Goal: Task Accomplishment & Management: Manage account settings

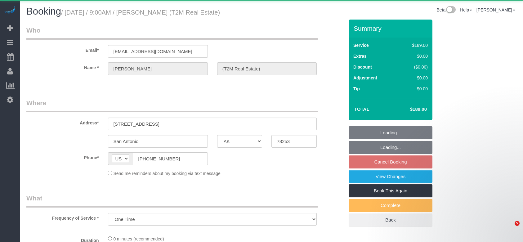
select select "[GEOGRAPHIC_DATA]"
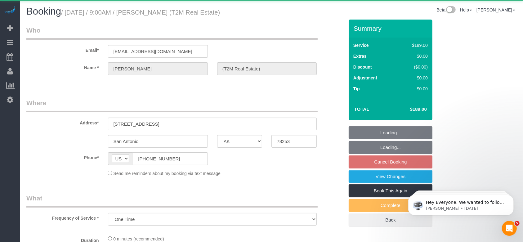
select select "object:9724"
select select "3"
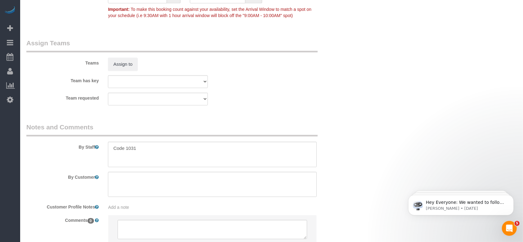
scroll to position [621, 0]
drag, startPoint x: 115, startPoint y: 147, endPoint x: 153, endPoint y: 148, distance: 38.5
click at [153, 148] on textarea at bounding box center [212, 153] width 209 height 25
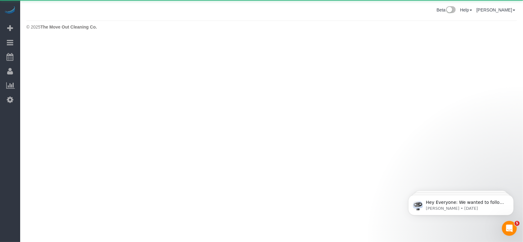
scroll to position [0, 0]
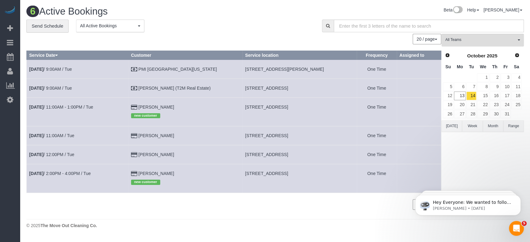
drag, startPoint x: 235, startPoint y: 106, endPoint x: 324, endPoint y: 108, distance: 88.8
click at [328, 106] on td "[STREET_ADDRESS]" at bounding box center [299, 111] width 114 height 29
copy span "[STREET_ADDRESS]"
click at [80, 106] on link "[DATE] 11:00AM - 1:00PM / Tue" at bounding box center [61, 107] width 64 height 5
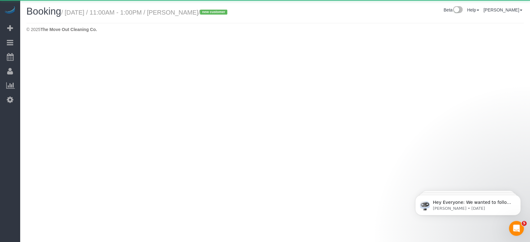
select select "[GEOGRAPHIC_DATA]"
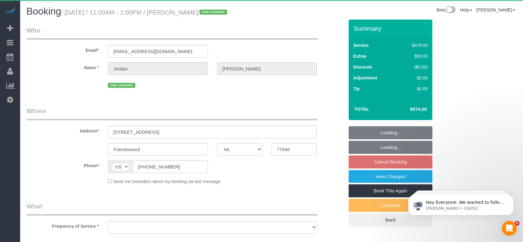
select select "string:fspay-81d4f3f7-34cd-4cd2-83ca-770a82f6be05"
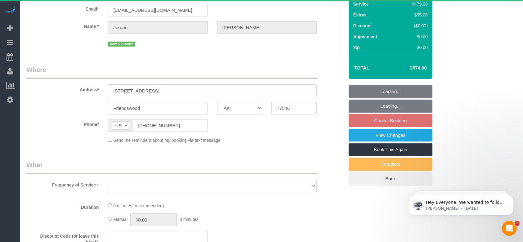
select select "object:10279"
select select "3"
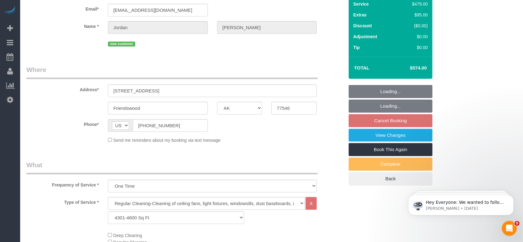
select select "object:10305"
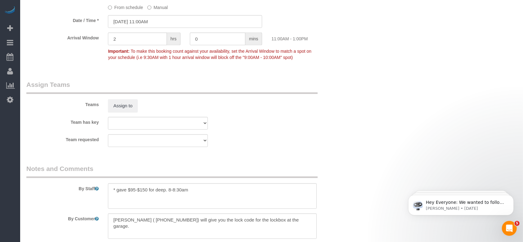
scroll to position [621, 0]
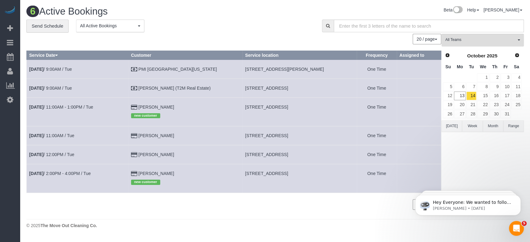
drag, startPoint x: 235, startPoint y: 105, endPoint x: 334, endPoint y: 105, distance: 98.7
click at [334, 105] on td "[STREET_ADDRESS]" at bounding box center [299, 111] width 114 height 29
copy span "[STREET_ADDRESS]"
click at [475, 94] on link "14" at bounding box center [471, 96] width 10 height 8
click at [456, 129] on button "[DATE]" at bounding box center [451, 125] width 20 height 11
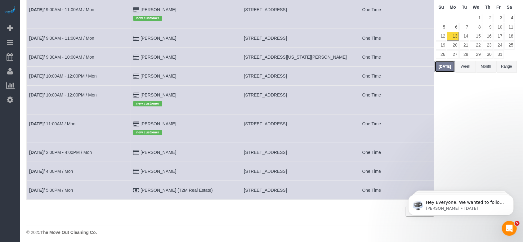
scroll to position [62, 0]
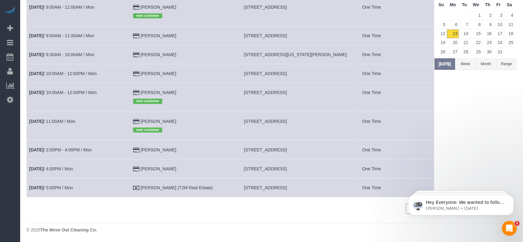
drag, startPoint x: 235, startPoint y: 188, endPoint x: 276, endPoint y: 188, distance: 40.4
click at [276, 188] on span "[STREET_ADDRESS]" at bounding box center [265, 187] width 43 height 5
copy span "[STREET_ADDRESS],"
drag, startPoint x: 233, startPoint y: 35, endPoint x: 293, endPoint y: 35, distance: 59.6
click at [293, 35] on td "[STREET_ADDRESS]" at bounding box center [297, 35] width 111 height 19
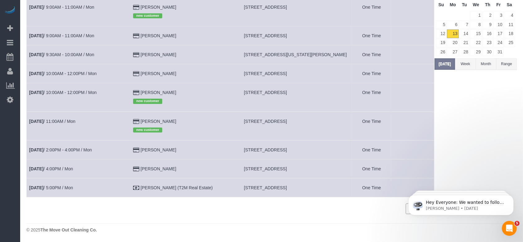
copy span "[STREET_ADDRESS],"
click at [455, 63] on button "[DATE]" at bounding box center [445, 63] width 20 height 11
click at [466, 34] on link "14" at bounding box center [465, 33] width 10 height 8
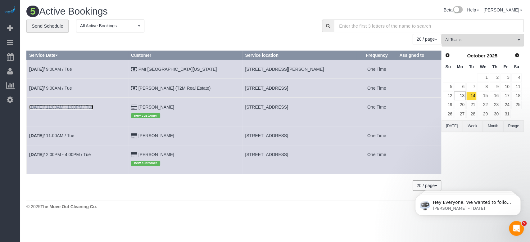
click at [88, 108] on link "[DATE] 11:00AM - 1:00PM / Tue" at bounding box center [61, 107] width 64 height 5
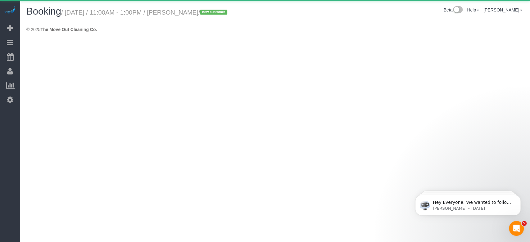
select select "[GEOGRAPHIC_DATA]"
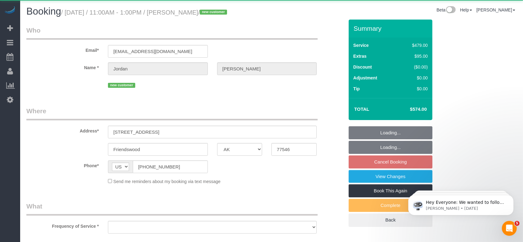
select select "string:fspay-81d4f3f7-34cd-4cd2-83ca-770a82f6be05"
select select "object:11163"
select select "3"
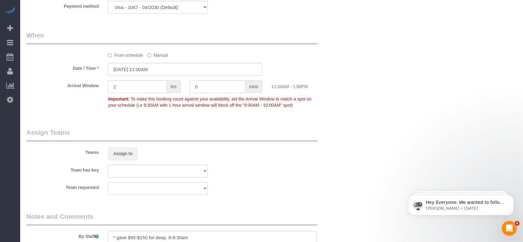
scroll to position [428, 0]
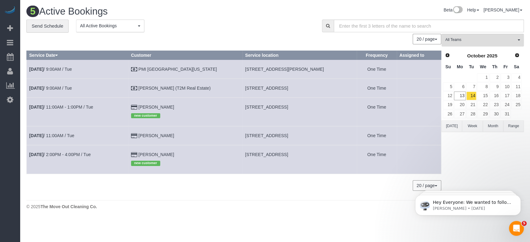
click at [452, 125] on button "[DATE]" at bounding box center [451, 125] width 20 height 11
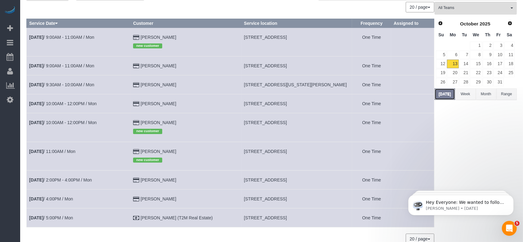
scroll to position [62, 0]
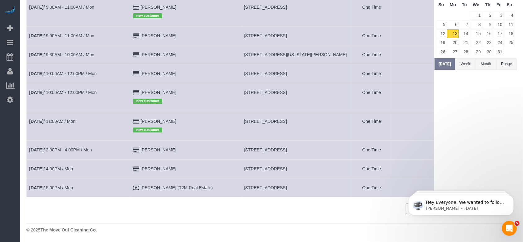
drag, startPoint x: 236, startPoint y: 187, endPoint x: 325, endPoint y: 187, distance: 89.1
click at [325, 187] on td "[STREET_ADDRESS]" at bounding box center [297, 187] width 111 height 19
copy span "[STREET_ADDRESS]"
click at [443, 62] on button "[DATE]" at bounding box center [445, 63] width 20 height 11
drag, startPoint x: 236, startPoint y: 121, endPoint x: 316, endPoint y: 120, distance: 80.4
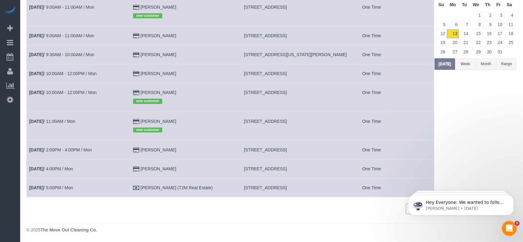
click at [316, 120] on td "[STREET_ADDRESS]" at bounding box center [297, 126] width 111 height 29
copy span "[STREET_ADDRESS]"
click at [446, 59] on button "[DATE]" at bounding box center [445, 63] width 20 height 11
drag, startPoint x: 235, startPoint y: 53, endPoint x: 330, endPoint y: 55, distance: 95.0
click at [330, 55] on td "[STREET_ADDRESS][US_STATE][PERSON_NAME]" at bounding box center [297, 54] width 111 height 19
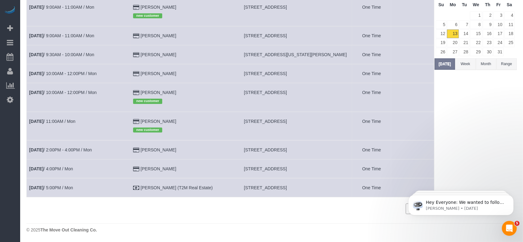
copy span "[STREET_ADDRESS][US_STATE][PERSON_NAME]"
drag, startPoint x: 235, startPoint y: 150, endPoint x: 306, endPoint y: 151, distance: 71.1
click at [306, 151] on td "[STREET_ADDRESS]" at bounding box center [297, 149] width 111 height 19
copy span "[STREET_ADDRESS]"
drag, startPoint x: 236, startPoint y: 166, endPoint x: 318, endPoint y: 169, distance: 82.3
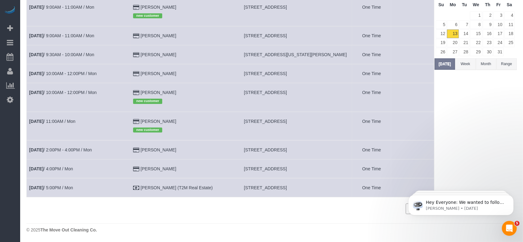
click at [318, 169] on td "[STREET_ADDRESS]" at bounding box center [297, 168] width 111 height 19
copy span "[STREET_ADDRESS]"
click at [452, 64] on button "[DATE]" at bounding box center [445, 63] width 20 height 11
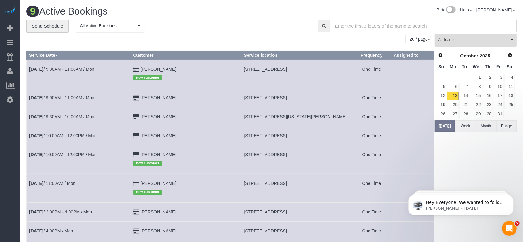
drag, startPoint x: 235, startPoint y: 70, endPoint x: 321, endPoint y: 70, distance: 85.4
click at [322, 70] on td "[STREET_ADDRESS]" at bounding box center [297, 74] width 111 height 29
copy span "[STREET_ADDRESS]"
click at [466, 94] on link "14" at bounding box center [465, 96] width 10 height 8
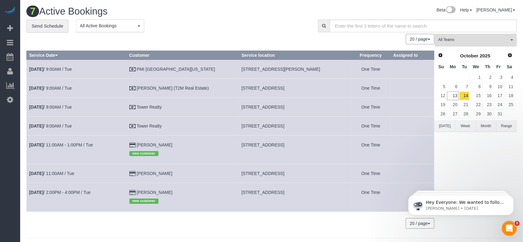
drag, startPoint x: 232, startPoint y: 106, endPoint x: 309, endPoint y: 107, distance: 77.3
click at [309, 107] on td "[STREET_ADDRESS]" at bounding box center [295, 106] width 112 height 19
click at [67, 106] on link "[DATE] 9:00AM / Tue" at bounding box center [50, 107] width 43 height 5
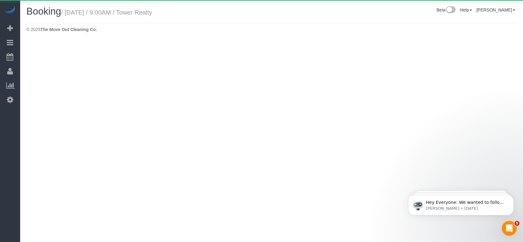
select select "[GEOGRAPHIC_DATA]"
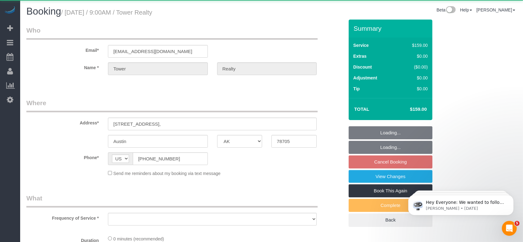
select select "object:12117"
select select "3"
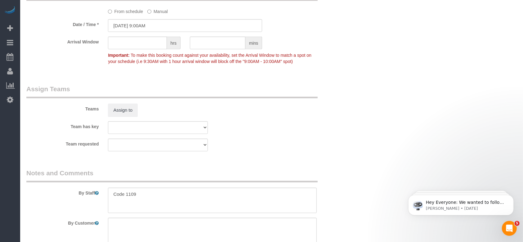
scroll to position [661, 0]
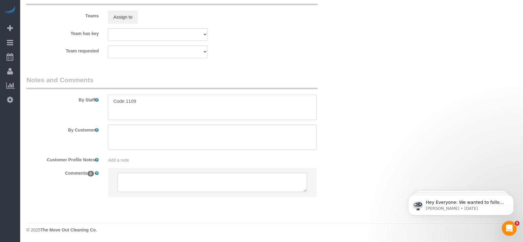
drag, startPoint x: 113, startPoint y: 99, endPoint x: 158, endPoint y: 103, distance: 45.2
click at [158, 103] on textarea at bounding box center [212, 107] width 209 height 25
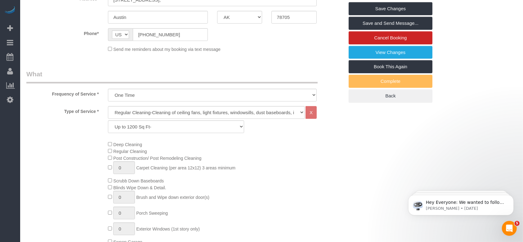
scroll to position [0, 0]
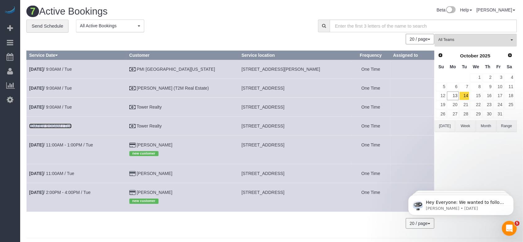
drag, startPoint x: 66, startPoint y: 125, endPoint x: 68, endPoint y: 123, distance: 4.0
click at [66, 125] on link "[DATE] 9:00AM / Tue" at bounding box center [50, 126] width 43 height 5
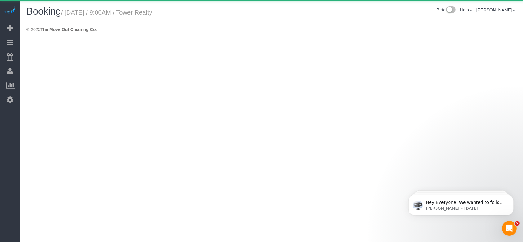
select select "[GEOGRAPHIC_DATA]"
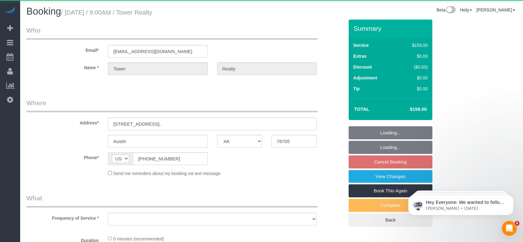
select select "object:12667"
select select "3"
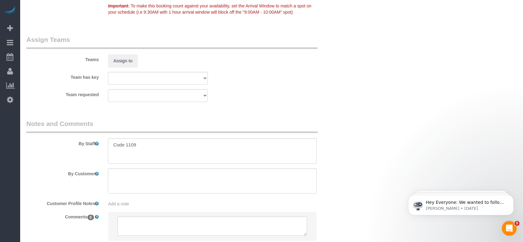
scroll to position [661, 0]
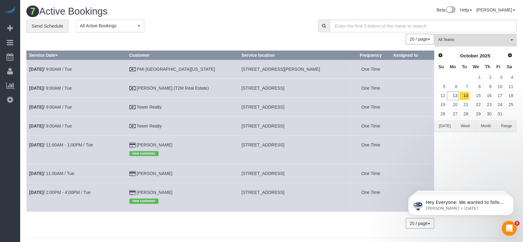
click at [441, 126] on button "[DATE]" at bounding box center [445, 125] width 20 height 11
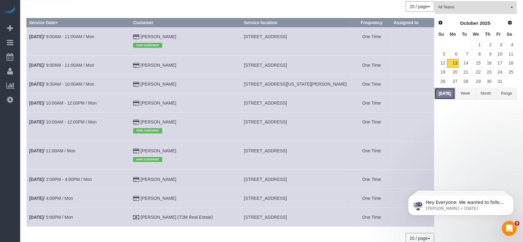
scroll to position [62, 0]
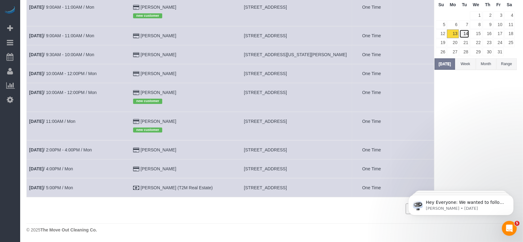
click at [465, 31] on link "14" at bounding box center [465, 33] width 10 height 8
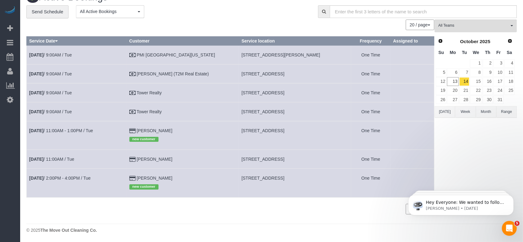
click at [447, 111] on button "[DATE]" at bounding box center [445, 111] width 20 height 11
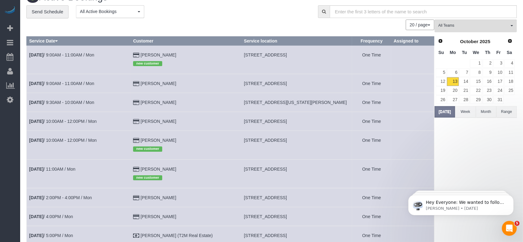
drag, startPoint x: 235, startPoint y: 81, endPoint x: 337, endPoint y: 86, distance: 102.2
click at [337, 86] on td "[STREET_ADDRESS]" at bounding box center [297, 83] width 111 height 19
click at [87, 84] on link "[DATE] 9:00AM - 11:00AM / Mon" at bounding box center [61, 83] width 65 height 5
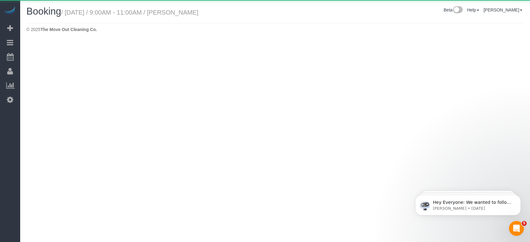
select select "[GEOGRAPHIC_DATA]"
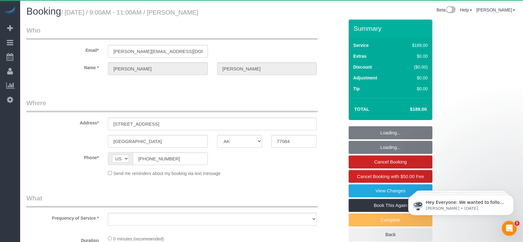
select select "object:13398"
select select "string:fspay-17dde768-4445-4c44-8fad-dcfd67842a53"
select select "object:13410"
select select "3"
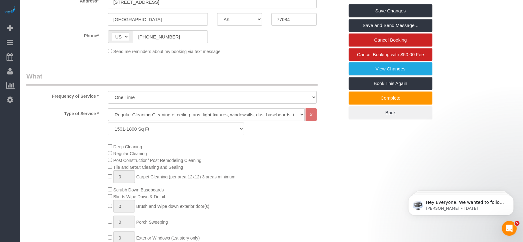
scroll to position [124, 0]
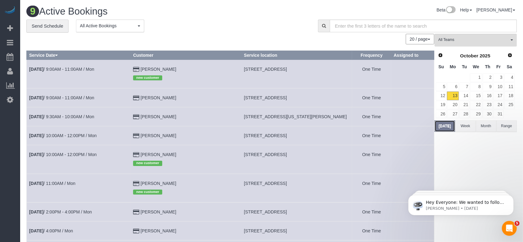
click at [441, 124] on button "[DATE]" at bounding box center [445, 125] width 20 height 11
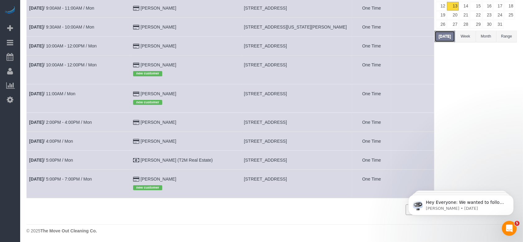
scroll to position [91, 0]
drag, startPoint x: 235, startPoint y: 178, endPoint x: 319, endPoint y: 178, distance: 83.8
click at [319, 178] on td "[STREET_ADDRESS]" at bounding box center [297, 183] width 111 height 29
click at [69, 178] on link "[DATE] 5:00PM - 7:00PM / Mon" at bounding box center [60, 178] width 63 height 5
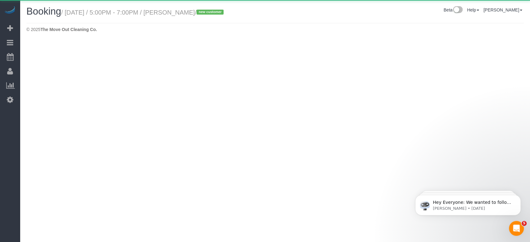
select select "[GEOGRAPHIC_DATA]"
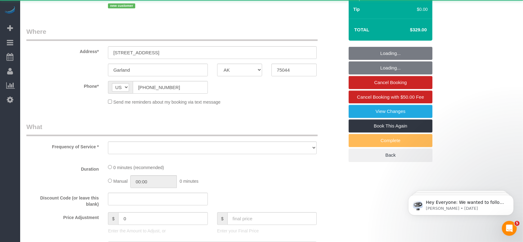
select select "object:14090"
select select "string:fspay-691c319d-5fc9-4cfd-a36e-16c3630de5c4"
select select "3"
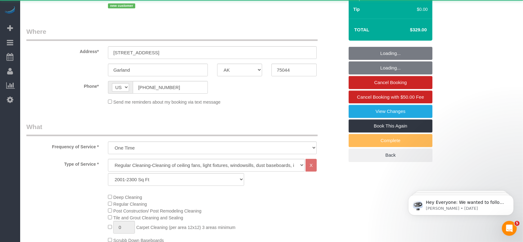
select select "object:14177"
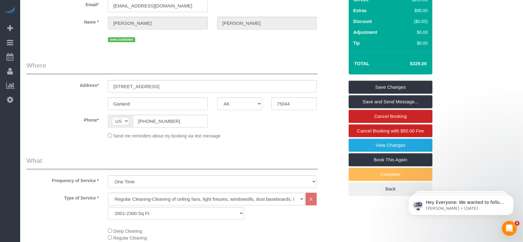
scroll to position [41, 0]
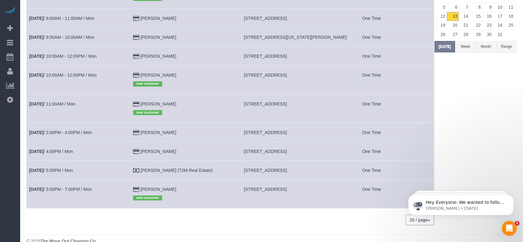
scroll to position [91, 0]
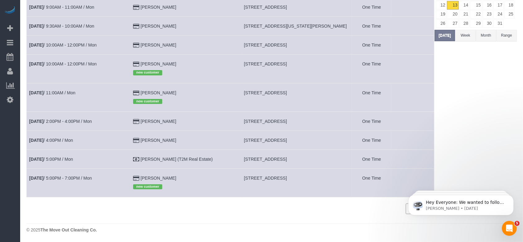
drag, startPoint x: 235, startPoint y: 178, endPoint x: 280, endPoint y: 178, distance: 45.0
click at [280, 178] on span "[STREET_ADDRESS]" at bounding box center [265, 178] width 43 height 5
click at [70, 160] on link "[DATE] 5:00PM / Mon" at bounding box center [51, 159] width 44 height 5
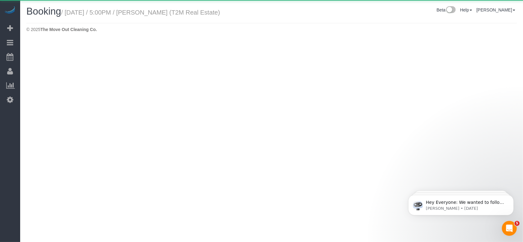
select select "[GEOGRAPHIC_DATA]"
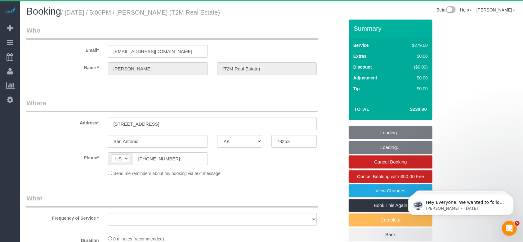
select select "object:14728"
select select "3"
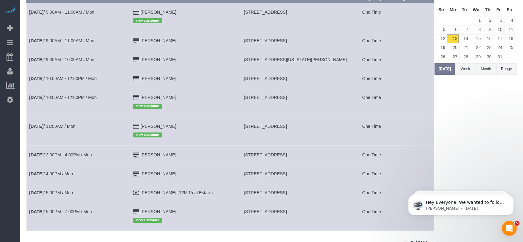
scroll to position [50, 0]
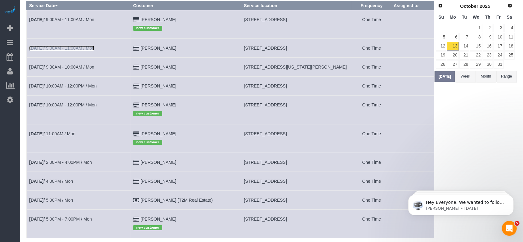
click at [55, 46] on link "[DATE] 9:00AM - 11:00AM / Mon" at bounding box center [61, 48] width 65 height 5
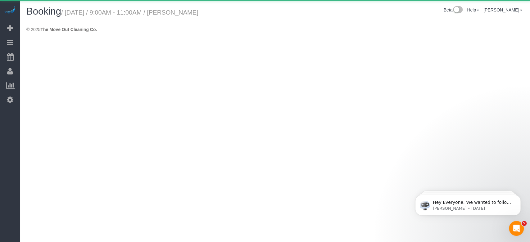
select select "[GEOGRAPHIC_DATA]"
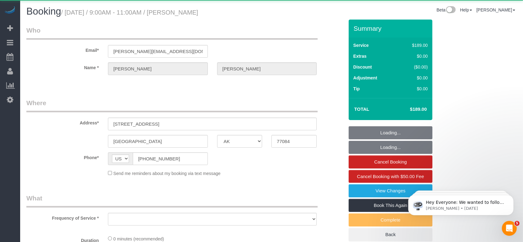
select select "string:fspay-17dde768-4445-4c44-8fad-dcfd67842a53"
select select "object:15282"
select select "3"
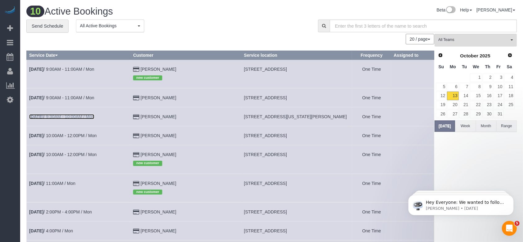
click at [75, 116] on link "[DATE] 9:30AM - 10:00AM / Mon" at bounding box center [61, 116] width 65 height 5
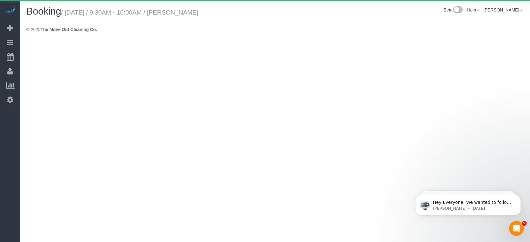
select select "[GEOGRAPHIC_DATA]"
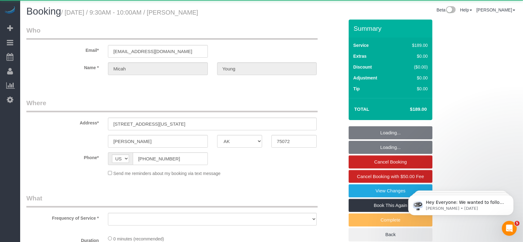
select select "string:fspay-3a629f40-69df-44c4-924e-8672184238a3"
select select "object:15933"
select select "3"
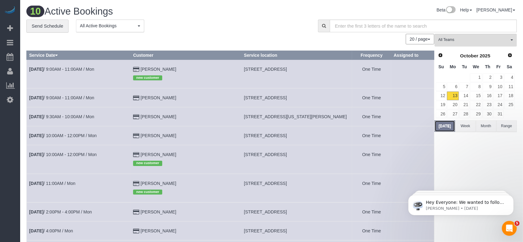
click at [446, 124] on button "[DATE]" at bounding box center [445, 125] width 20 height 11
click at [462, 95] on link "14" at bounding box center [465, 96] width 10 height 8
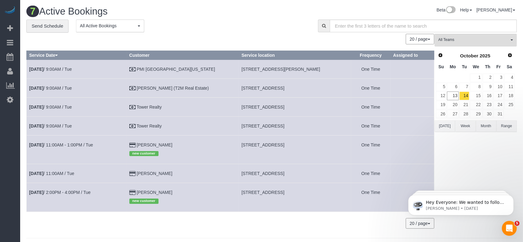
drag, startPoint x: 232, startPoint y: 144, endPoint x: 331, endPoint y: 144, distance: 98.7
click at [331, 144] on td "[STREET_ADDRESS]" at bounding box center [295, 149] width 112 height 29
click at [83, 145] on link "[DATE] 11:00AM - 1:00PM / Tue" at bounding box center [61, 145] width 64 height 5
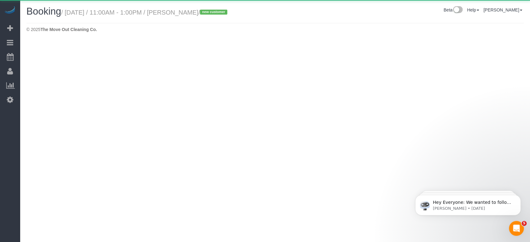
select select "[GEOGRAPHIC_DATA]"
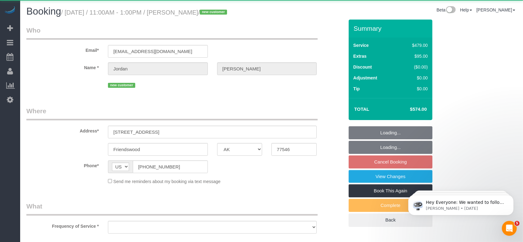
select select "string:fspay-81d4f3f7-34cd-4cd2-83ca-770a82f6be05"
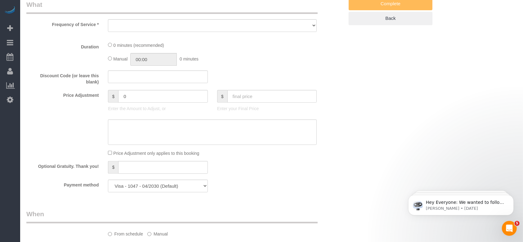
select select "object:16630"
select select "3"
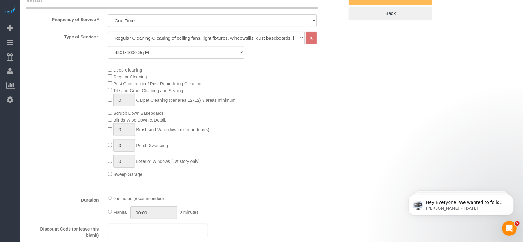
select select "object:16706"
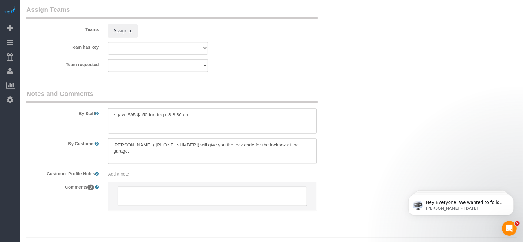
scroll to position [662, 0]
